Goal: Task Accomplishment & Management: Manage account settings

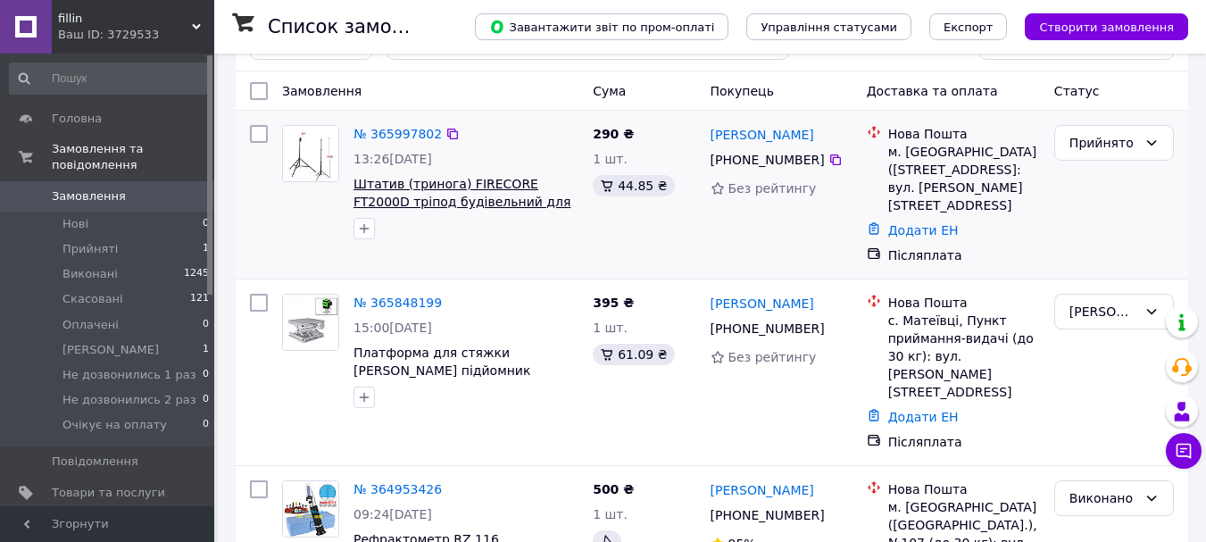
scroll to position [89, 0]
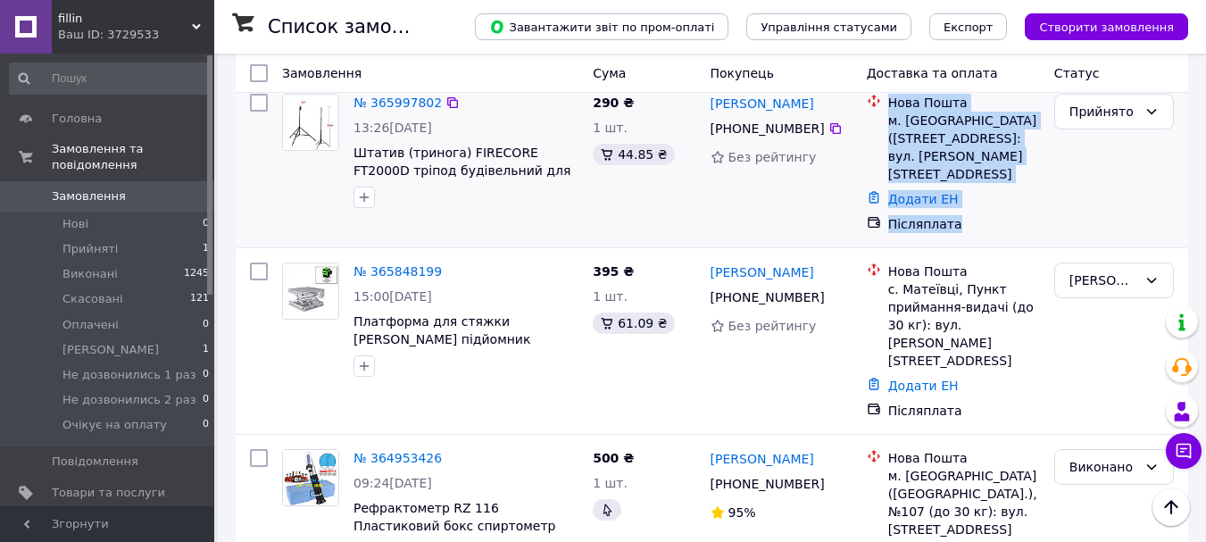
drag, startPoint x: 969, startPoint y: 204, endPoint x: 861, endPoint y: 118, distance: 138.5
click at [867, 118] on ul "Нова Пошта м. [GEOGRAPHIC_DATA] ([STREET_ADDRESS]: вул. [PERSON_NAME][STREET_AD…" at bounding box center [953, 163] width 173 height 146
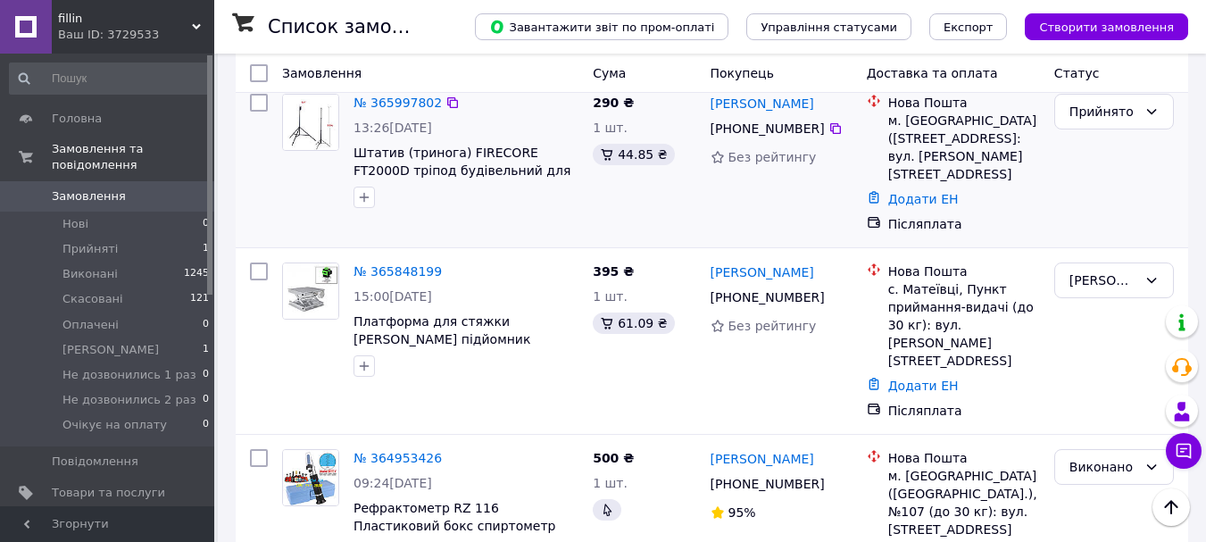
click at [689, 153] on div "44.85 ₴" at bounding box center [644, 154] width 103 height 21
drag, startPoint x: 813, startPoint y: 156, endPoint x: 704, endPoint y: 149, distance: 110.0
click at [704, 149] on div "[PERSON_NAME] [PHONE_NUMBER] Без рейтингу" at bounding box center [782, 164] width 156 height 154
click at [671, 146] on div "44.85 ₴" at bounding box center [644, 154] width 103 height 21
click at [713, 160] on icon at bounding box center [718, 157] width 14 height 14
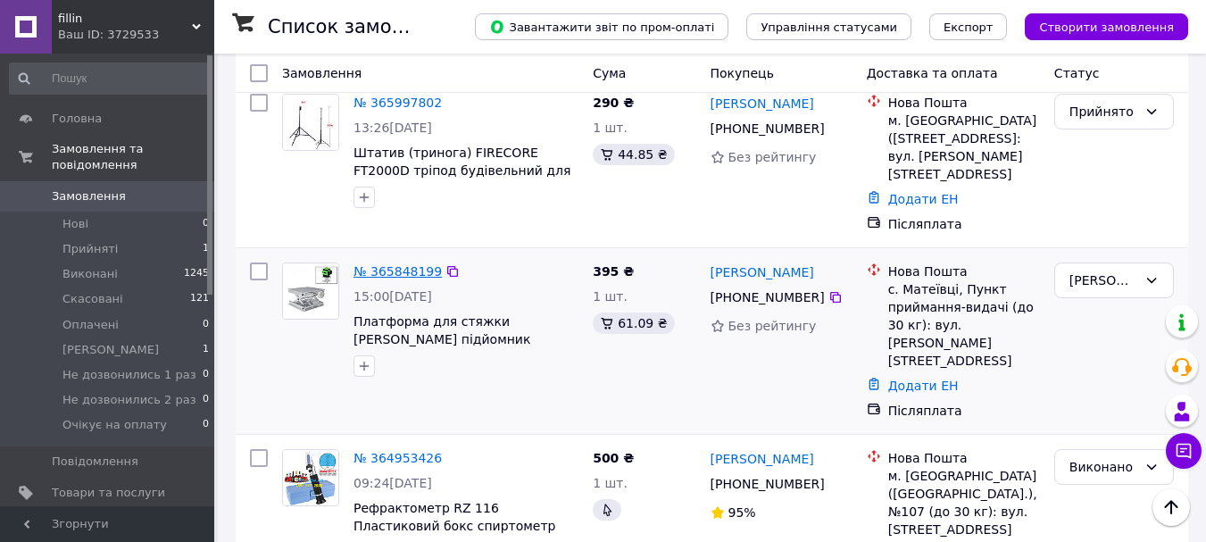
click at [397, 264] on link "№ 365848199" at bounding box center [398, 271] width 88 height 14
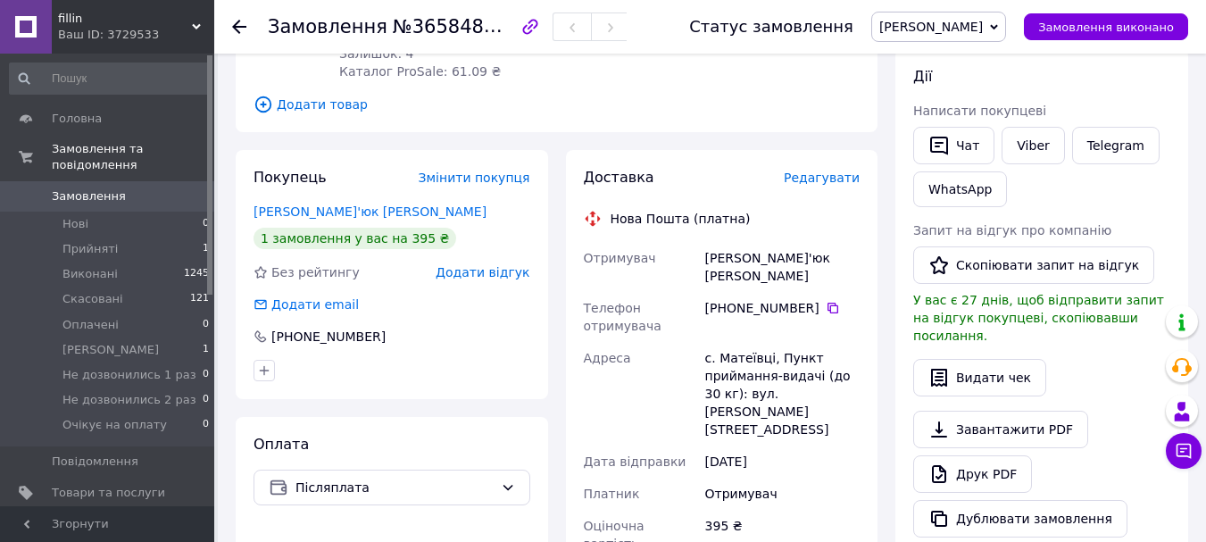
scroll to position [446, 0]
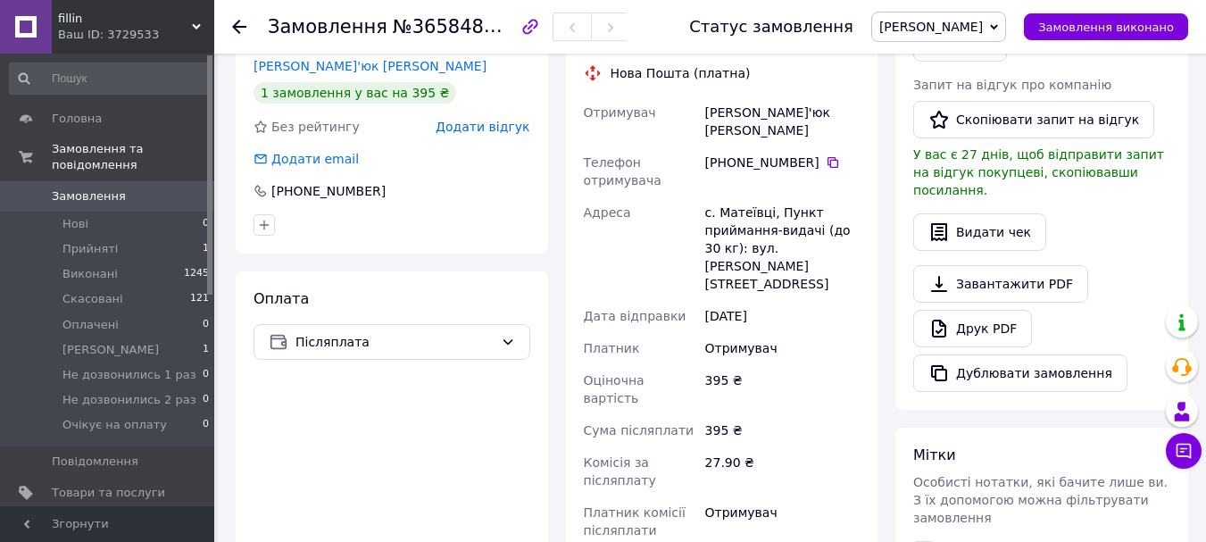
type input "59001473596117"
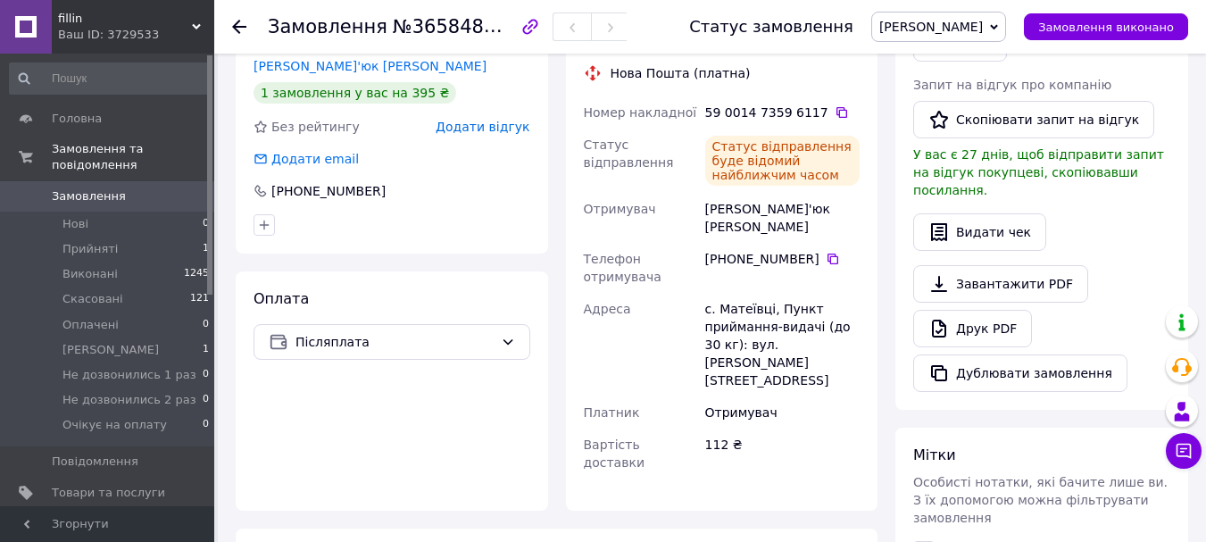
click at [970, 23] on span "[PERSON_NAME]" at bounding box center [931, 27] width 104 height 14
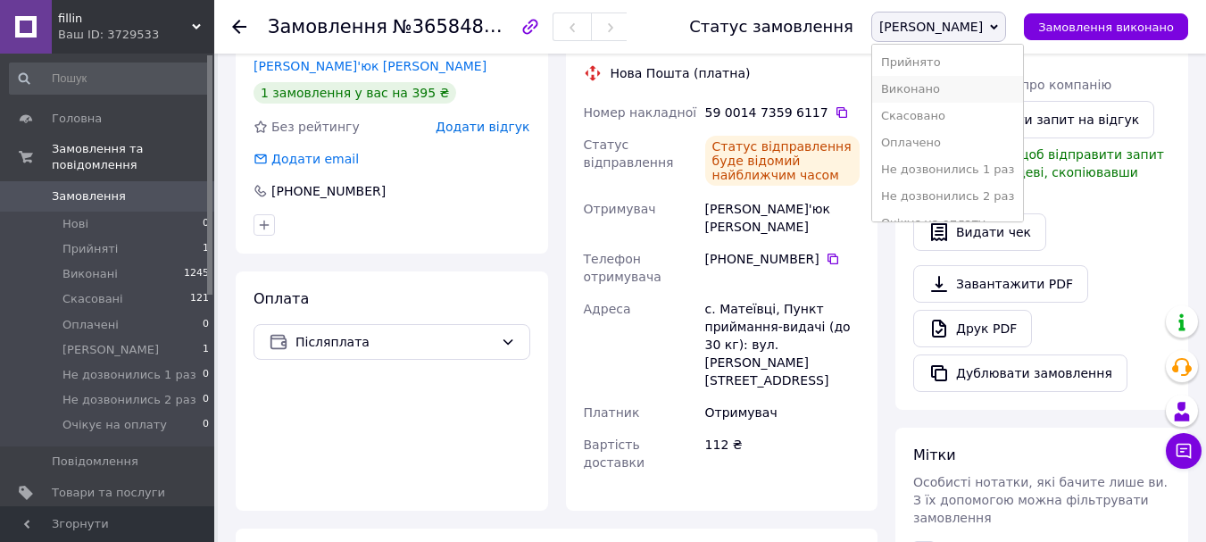
click at [954, 85] on li "Виконано" at bounding box center [948, 89] width 152 height 27
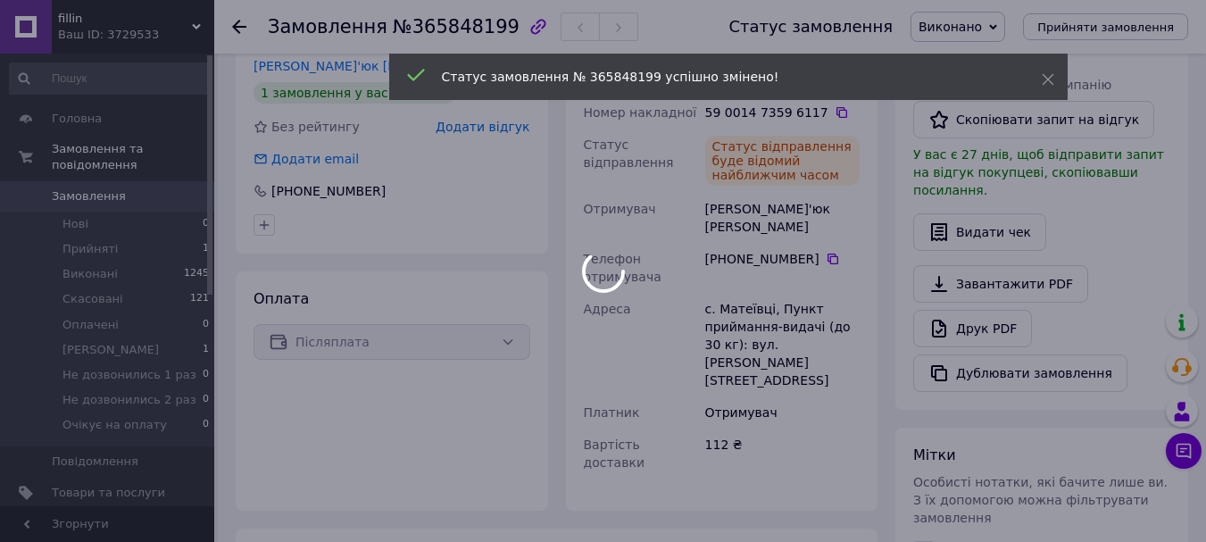
scroll to position [412, 0]
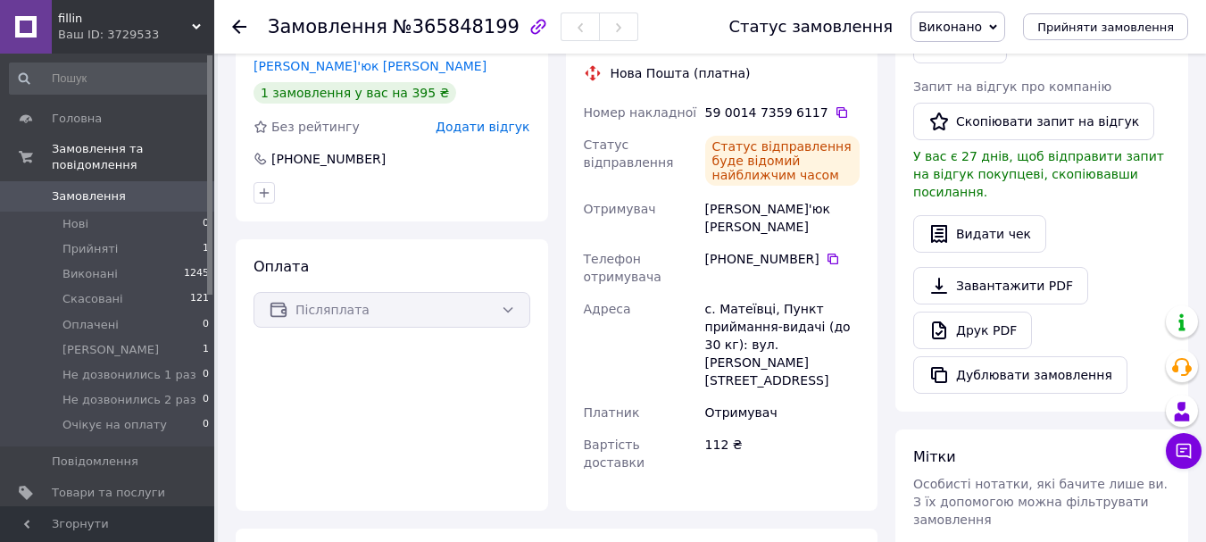
click at [234, 27] on use at bounding box center [239, 27] width 14 height 14
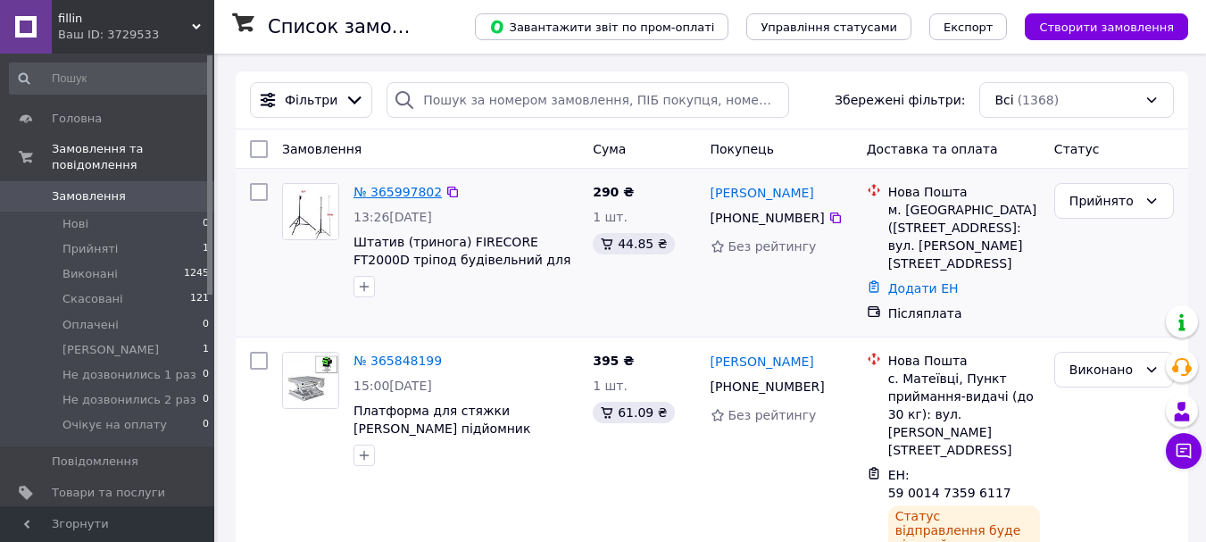
click at [397, 191] on link "№ 365997802" at bounding box center [398, 192] width 88 height 14
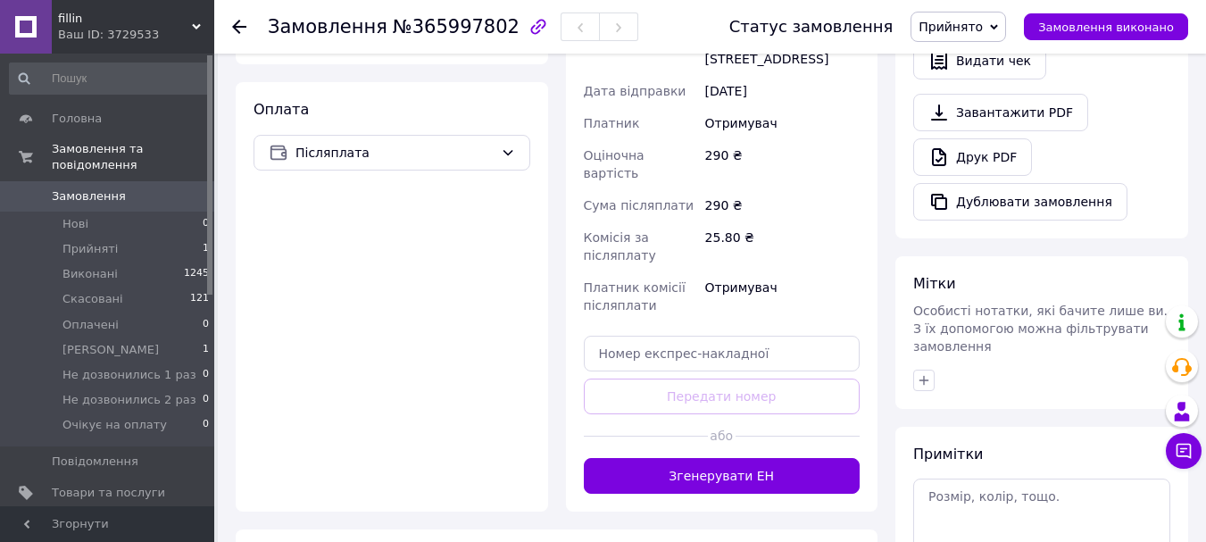
scroll to position [625, 0]
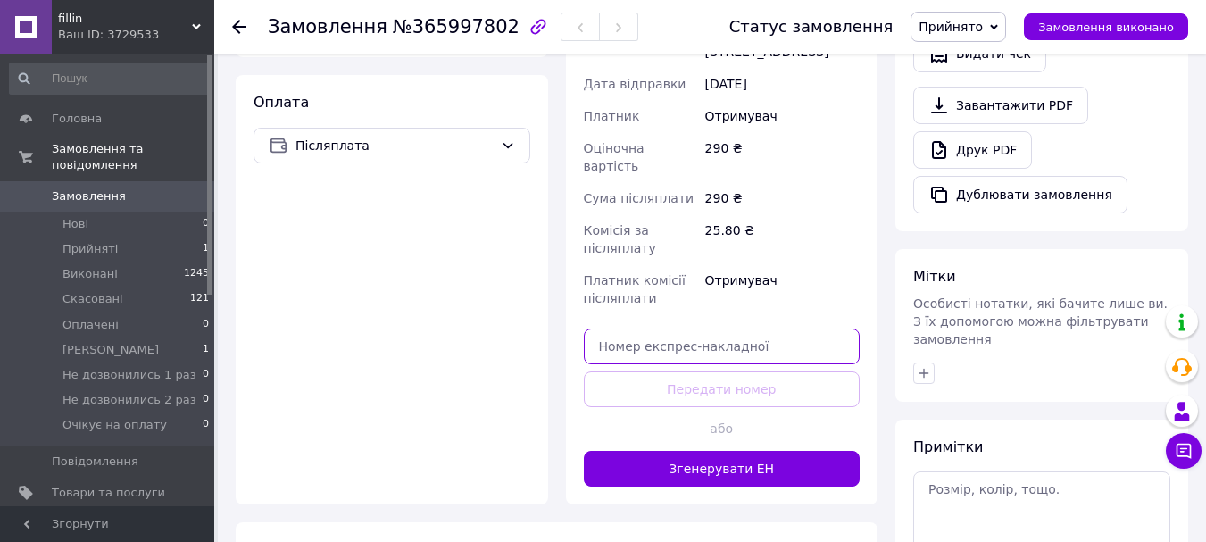
click at [649, 329] on input "text" at bounding box center [722, 347] width 277 height 36
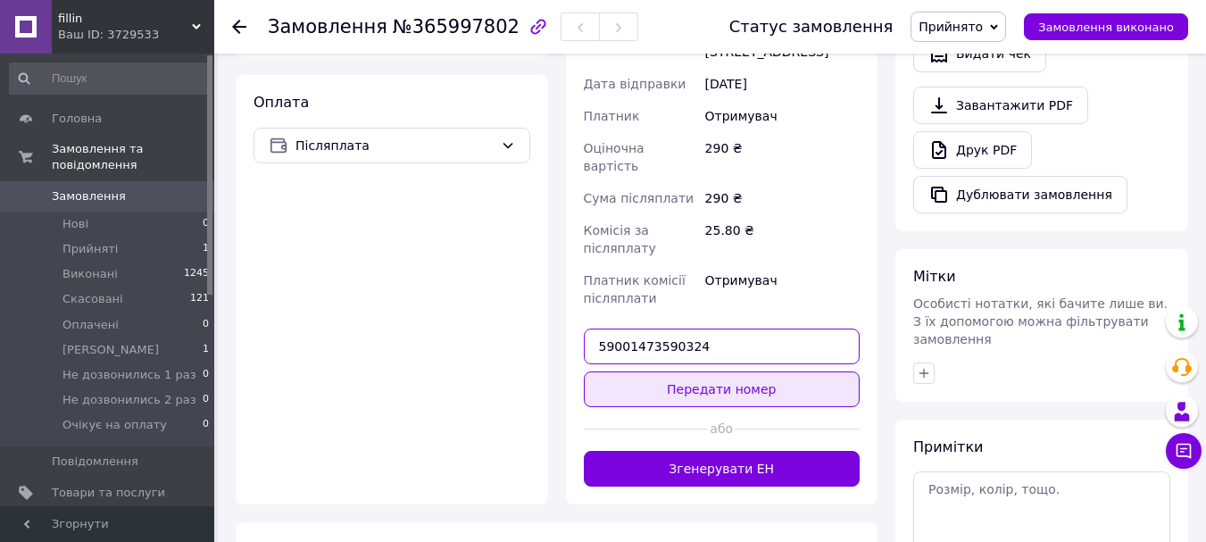
type input "59001473590324"
click at [726, 371] on button "Передати номер" at bounding box center [722, 389] width 277 height 36
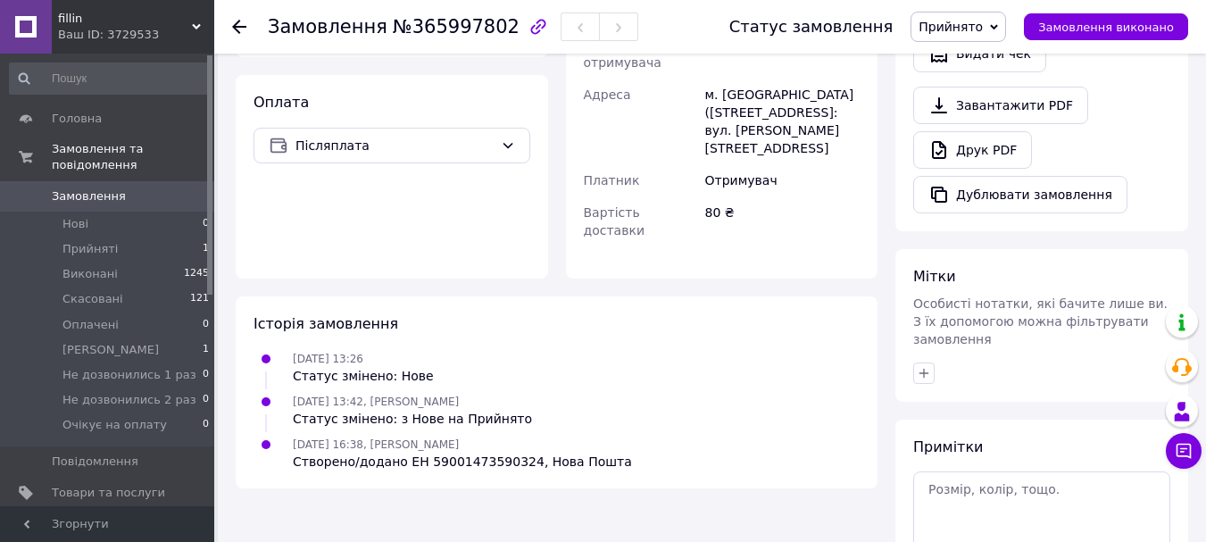
click at [985, 35] on span "Прийнято" at bounding box center [959, 27] width 96 height 30
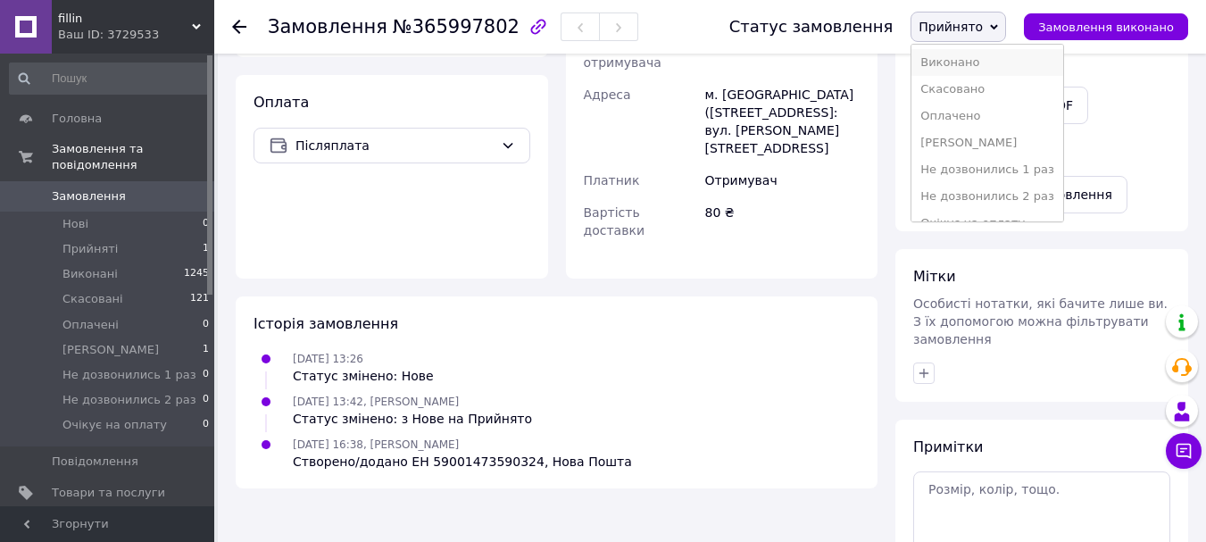
click at [987, 57] on li "Виконано" at bounding box center [988, 62] width 152 height 27
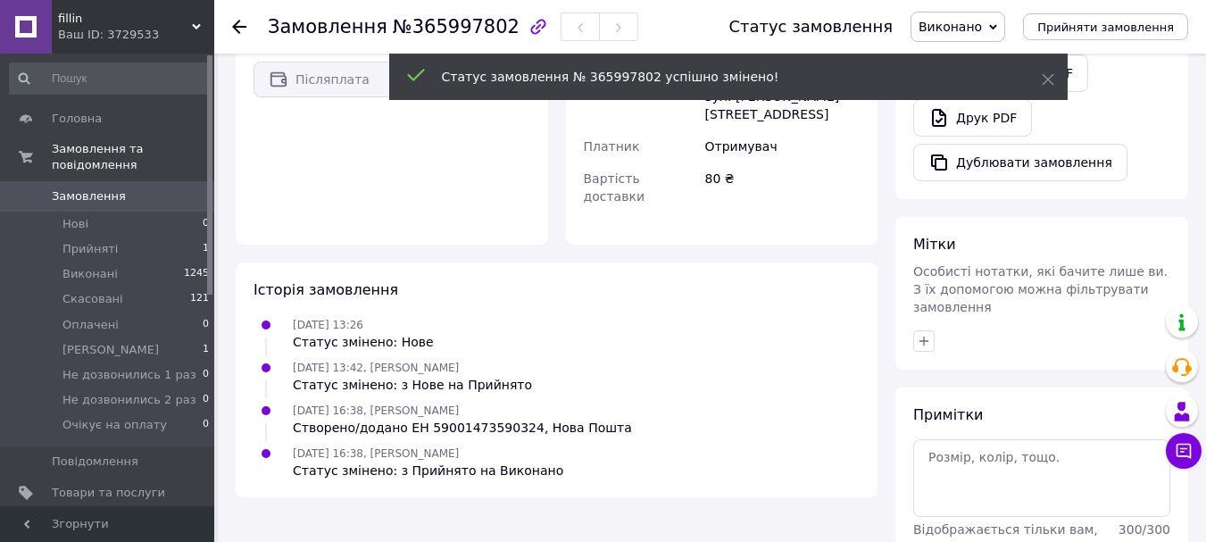
scroll to position [559, 0]
